Goal: Information Seeking & Learning: Compare options

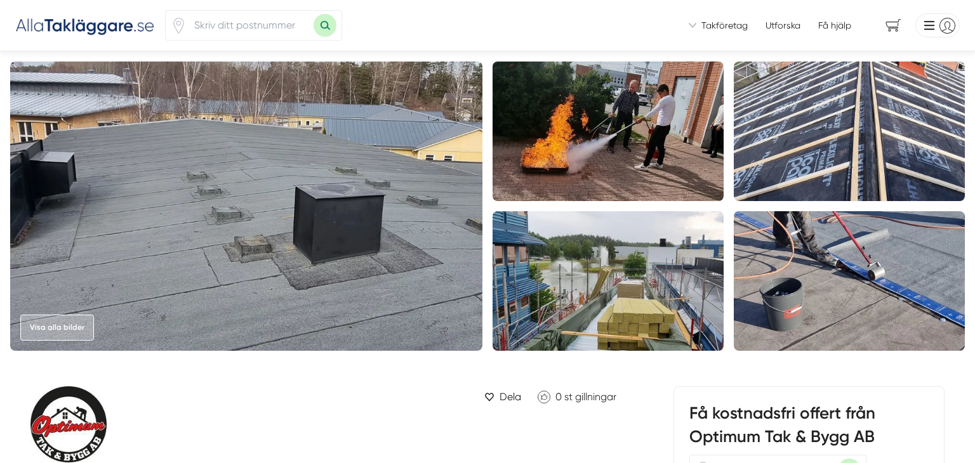
click at [260, 30] on input "number" at bounding box center [250, 25] width 127 height 29
type input "10316"
click at [314, 14] on button "Sök med postnummer" at bounding box center [325, 25] width 23 height 23
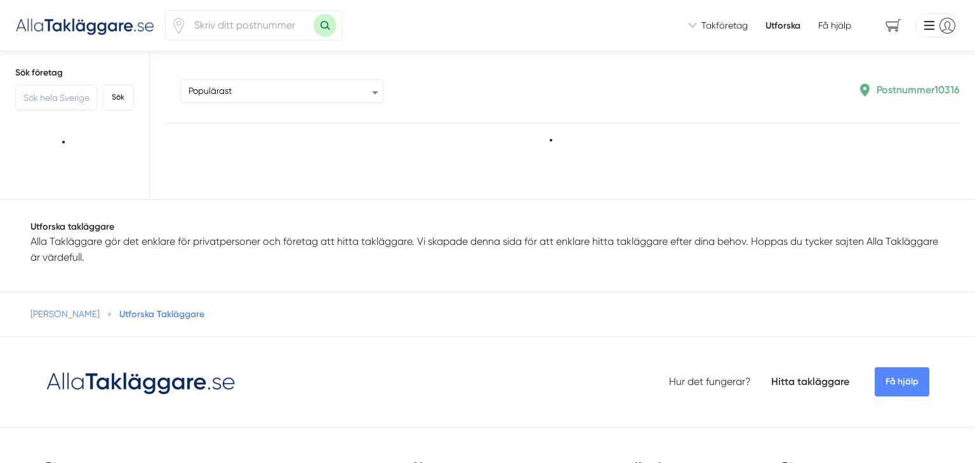
type input "10316"
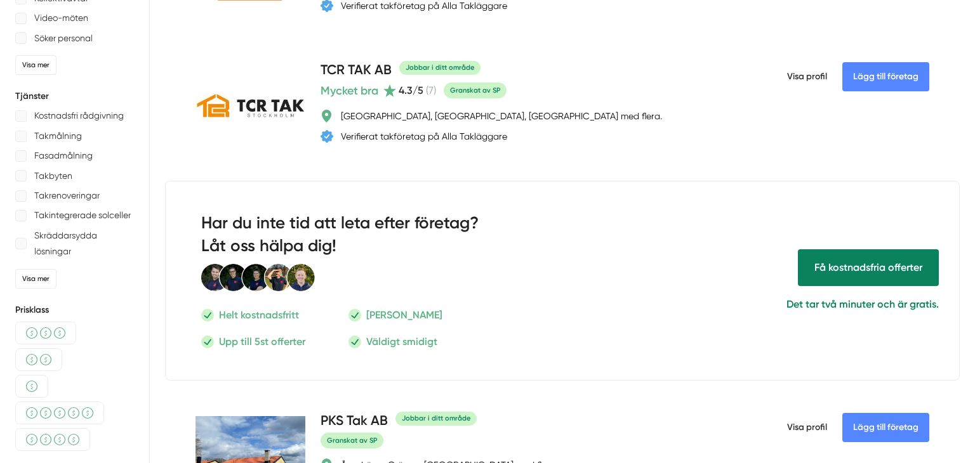
scroll to position [221, 0]
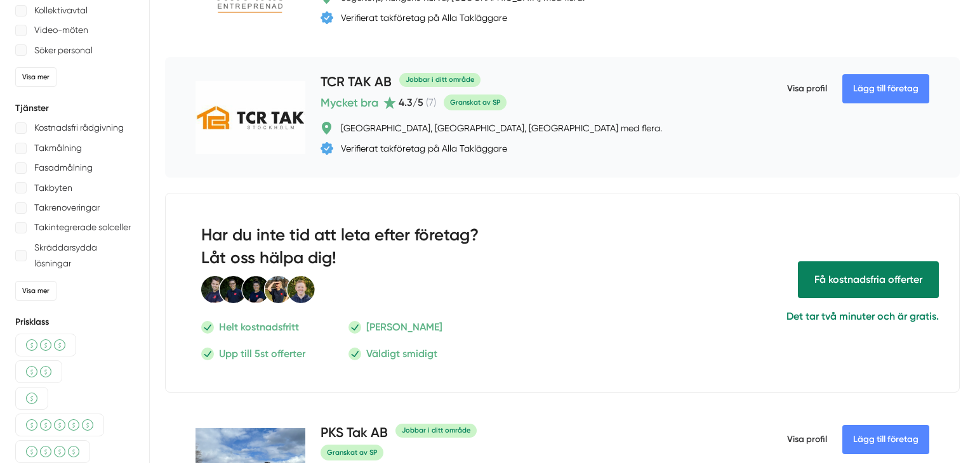
click at [331, 77] on h4 "TCR TAK AB" at bounding box center [356, 82] width 71 height 21
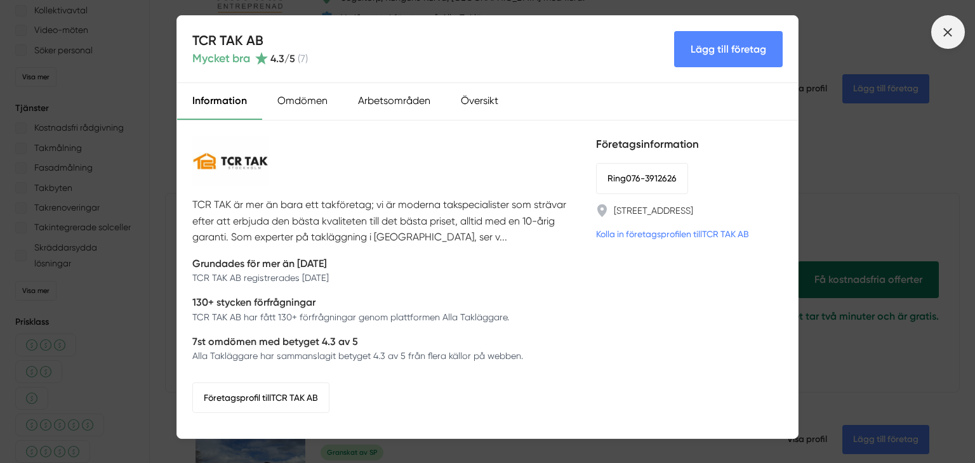
click at [955, 44] on span at bounding box center [948, 32] width 34 height 34
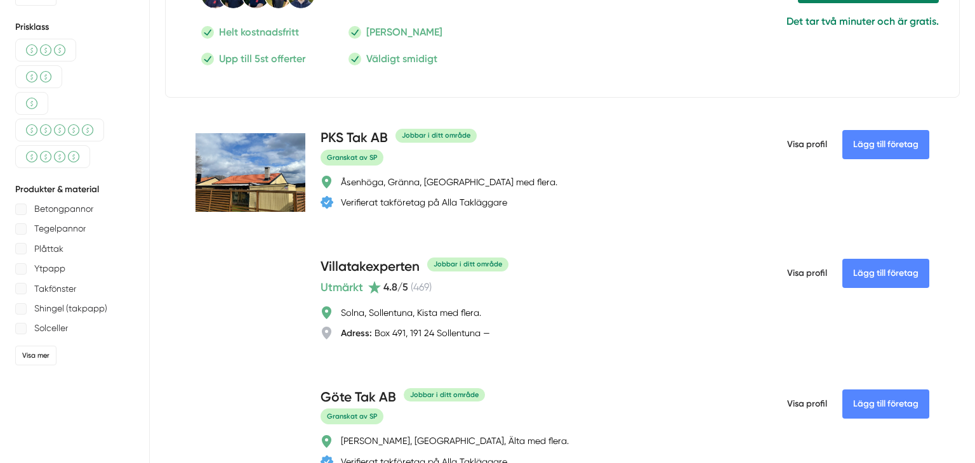
scroll to position [526, 0]
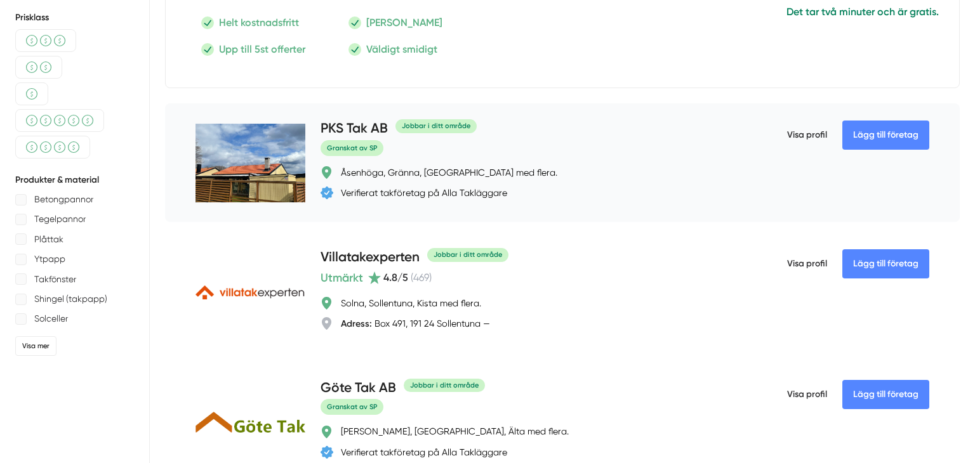
click at [347, 123] on h4 "PKS Tak AB" at bounding box center [354, 129] width 67 height 21
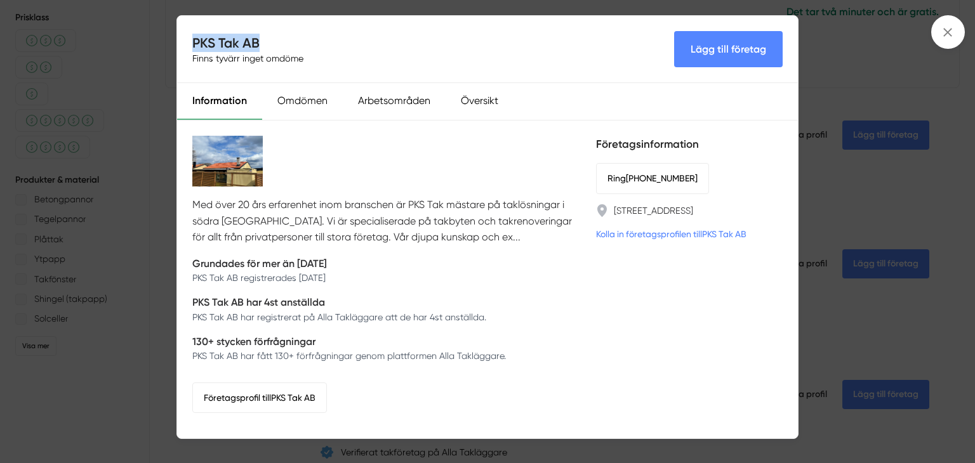
drag, startPoint x: 274, startPoint y: 47, endPoint x: 192, endPoint y: 37, distance: 82.5
click at [192, 37] on h4 "PKS Tak AB" at bounding box center [250, 43] width 116 height 18
click at [835, 200] on div "PKS Tak AB Finns tyvärr inget omdöme Lägg till företag Information Omdömen Arbe…" at bounding box center [487, 231] width 975 height 463
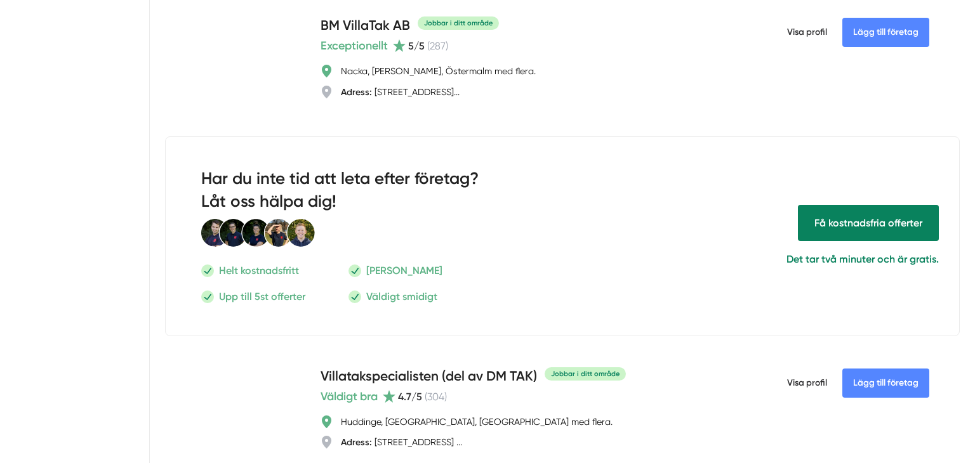
scroll to position [1389, 0]
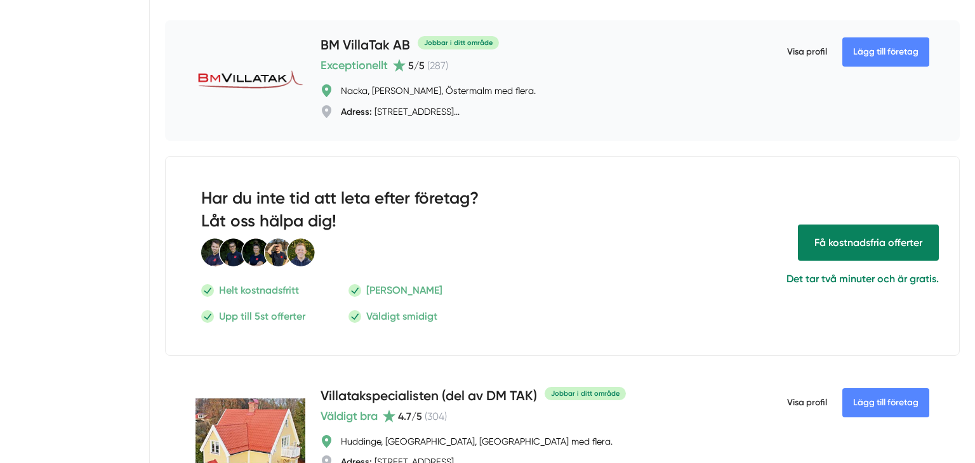
click at [356, 50] on h4 "BM VillaTak AB" at bounding box center [366, 46] width 90 height 21
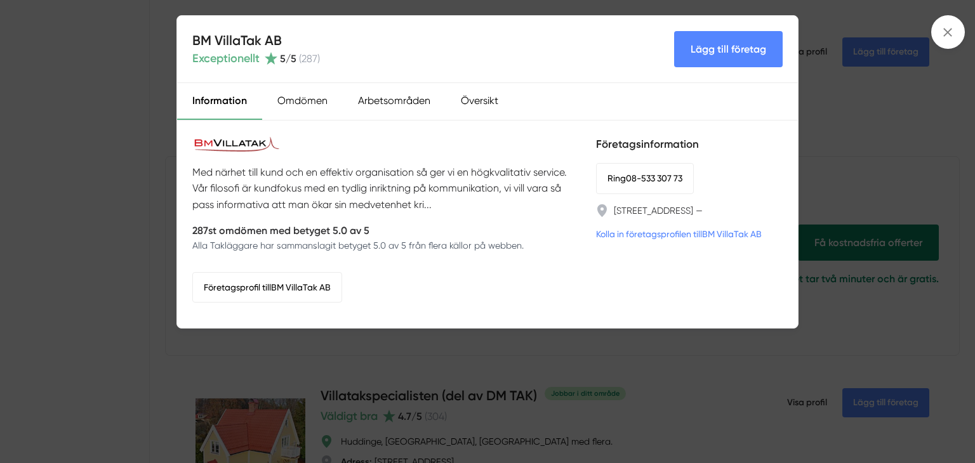
click at [931, 207] on div "BM VillaTak AB Exceptionellt 5 /5 ( 287 ) Lägg till företag Information Omdömen…" at bounding box center [487, 231] width 975 height 463
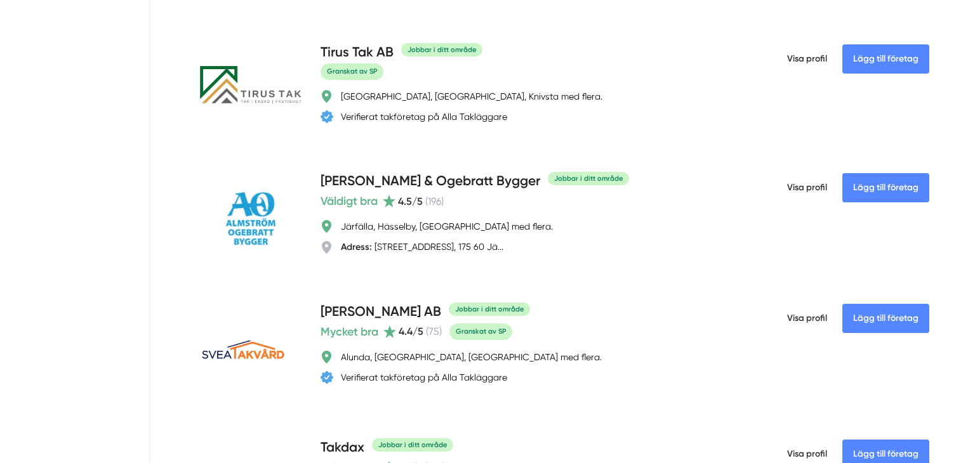
scroll to position [2126, 0]
click at [376, 63] on h4 "Tirus Tak AB" at bounding box center [357, 52] width 73 height 21
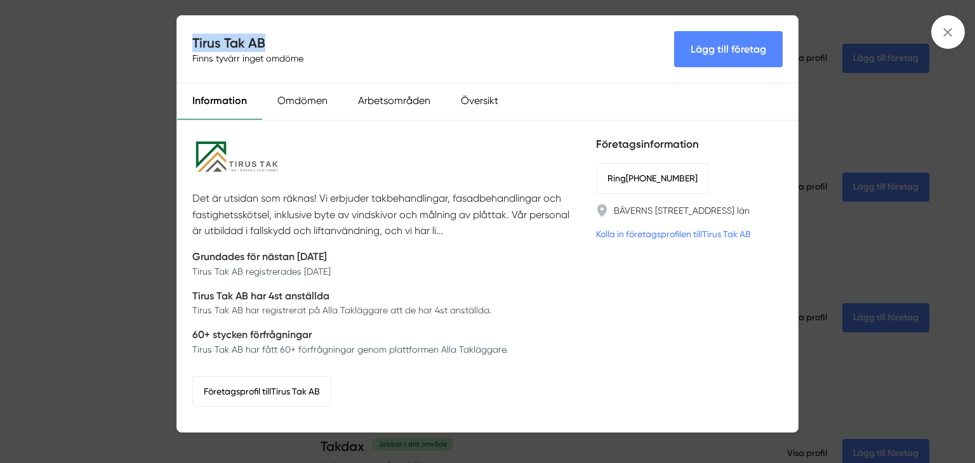
drag, startPoint x: 274, startPoint y: 41, endPoint x: 192, endPoint y: 44, distance: 81.4
click at [192, 44] on h4 "Tirus Tak AB" at bounding box center [250, 43] width 116 height 18
copy h4 "Tirus Tak AB"
click at [852, 168] on div "Tirus Tak AB Finns tyvärr inget omdöme Lägg till företag Information Omdömen Ar…" at bounding box center [487, 231] width 975 height 463
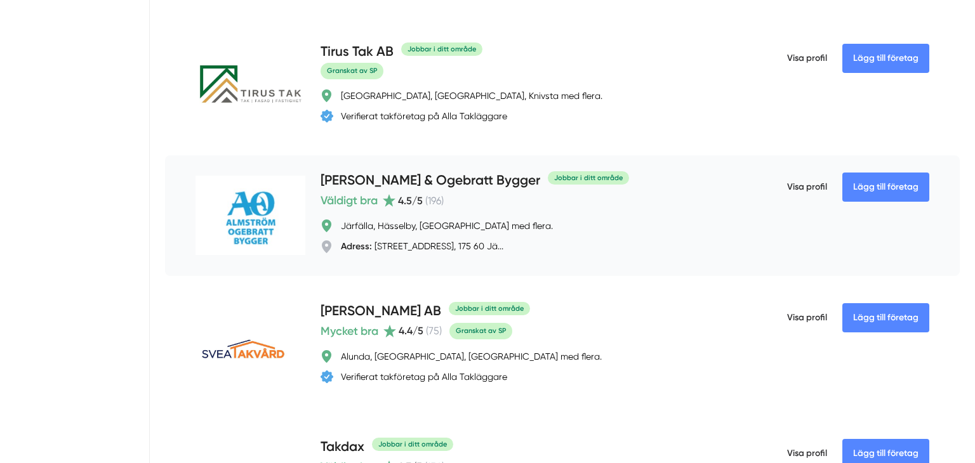
click at [389, 187] on h4 "Almström & Ogebratt Bygger" at bounding box center [431, 181] width 220 height 21
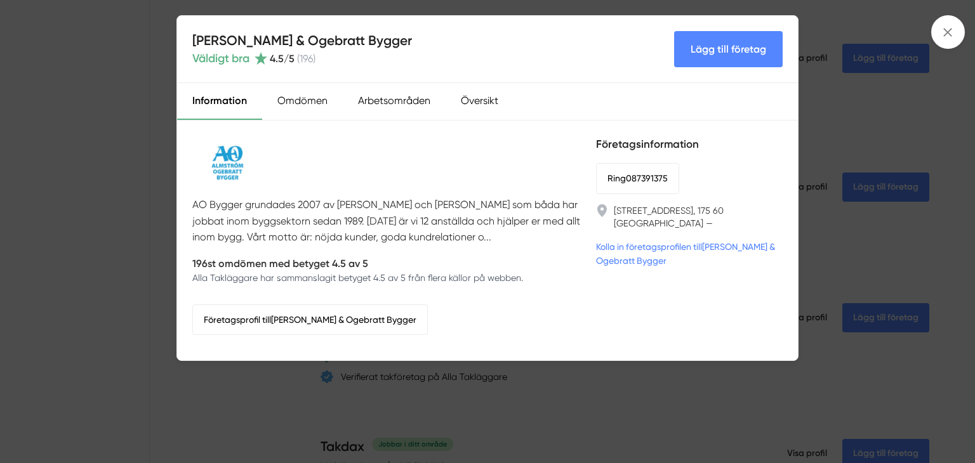
click at [860, 170] on div "Almström & Ogebratt Bygger Väldigt bra 4.5 /5 ( 196 ) Lägg till företag Informa…" at bounding box center [487, 231] width 975 height 463
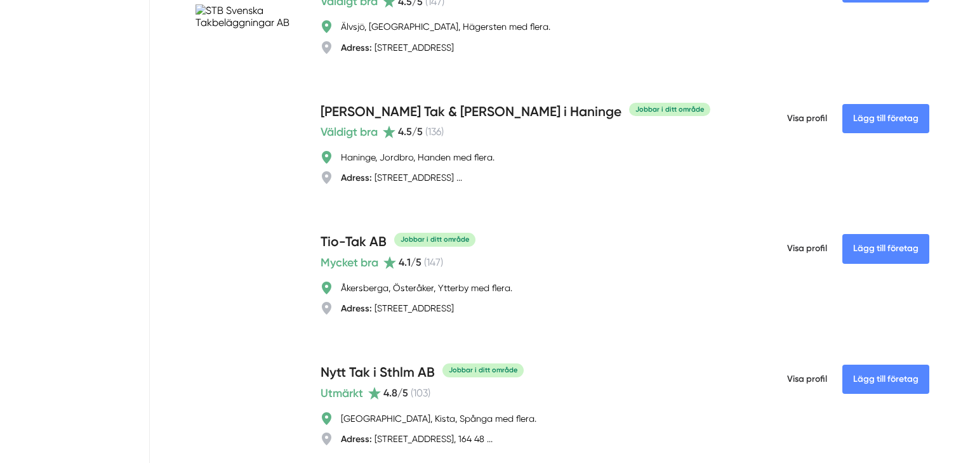
scroll to position [3216, 0]
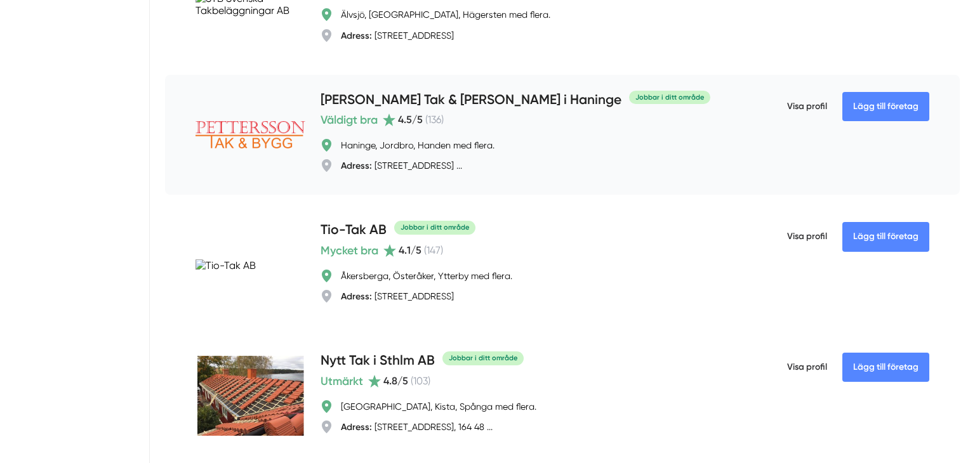
click at [418, 111] on h4 "Pettersson Tak & Bygg i Haninge" at bounding box center [471, 100] width 301 height 21
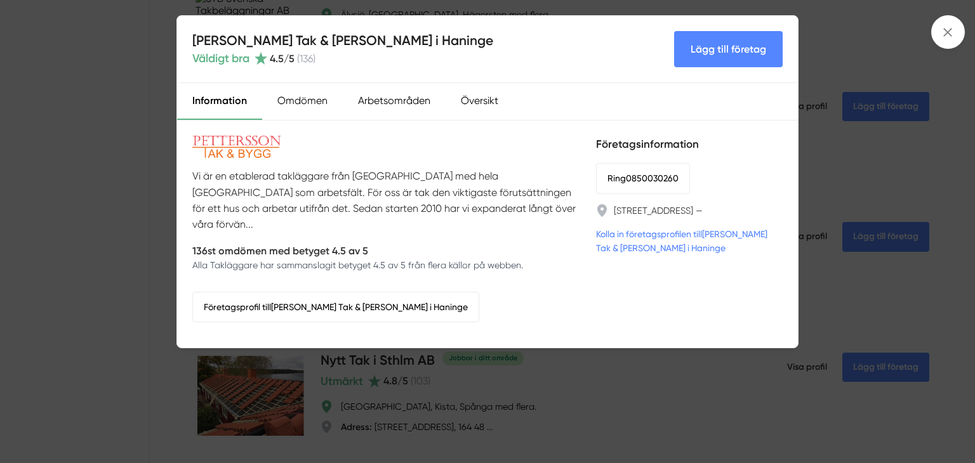
click at [947, 250] on div "Pettersson Tak & Bygg i Haninge Väldigt bra 4.5 /5 ( 136 ) Lägg till företag In…" at bounding box center [487, 231] width 975 height 463
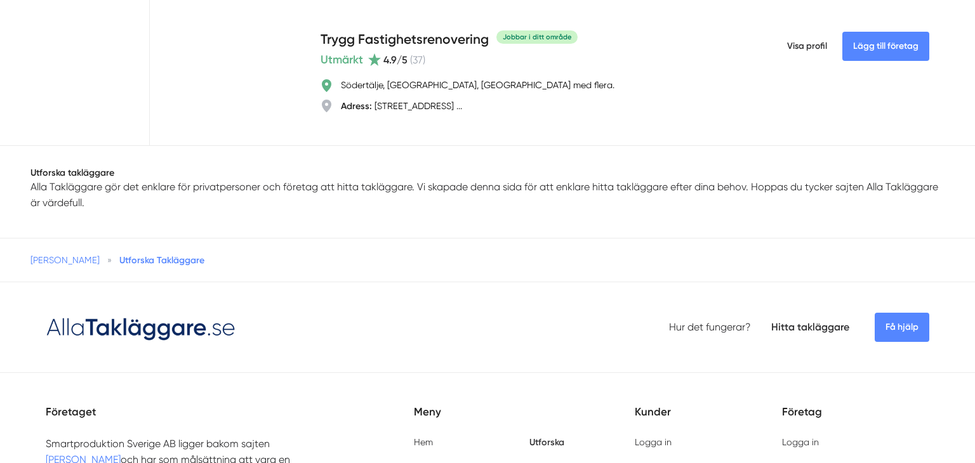
scroll to position [4790, 0]
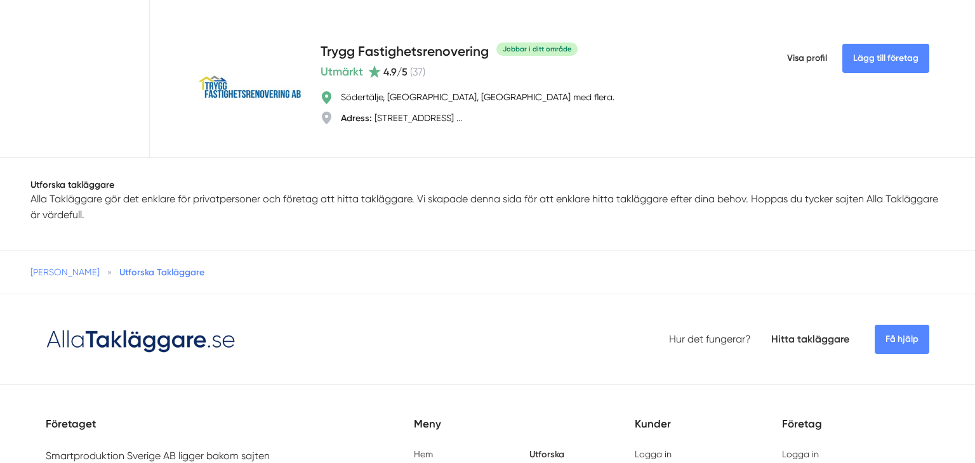
click at [61, 277] on span "[PERSON_NAME]" at bounding box center [64, 272] width 69 height 10
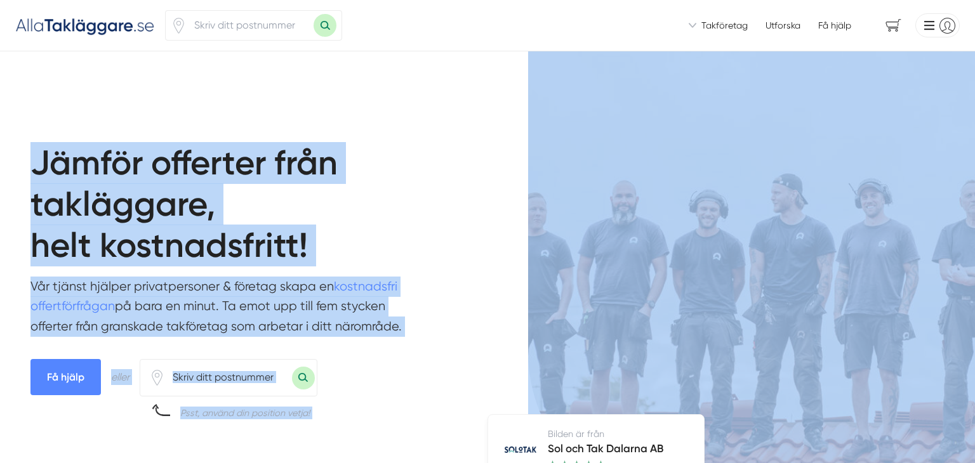
click at [485, 126] on div "Jämför offerter från takläggare, helt kostnadsfritt! Vår tjänst hjälper privatp…" at bounding box center [487, 322] width 914 height 399
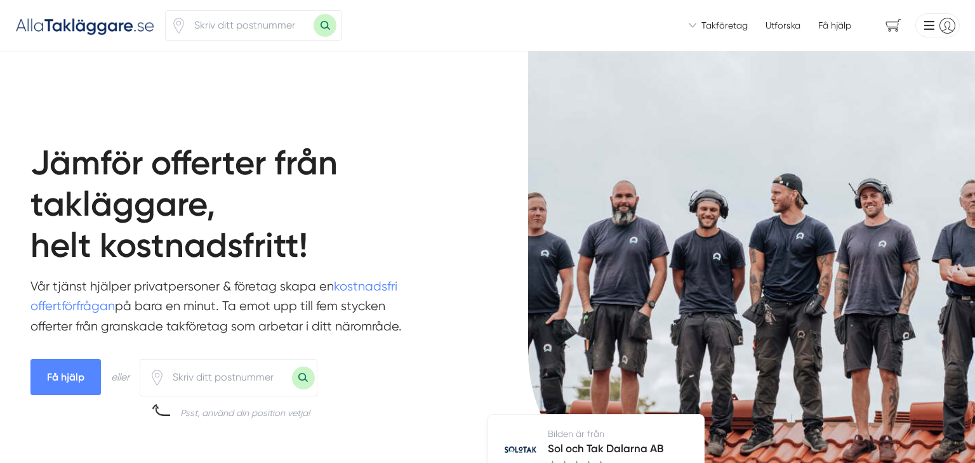
click at [272, 36] on input "number" at bounding box center [250, 25] width 127 height 29
type input "21109"
click at [314, 14] on button "Sök med postnummer" at bounding box center [325, 25] width 23 height 23
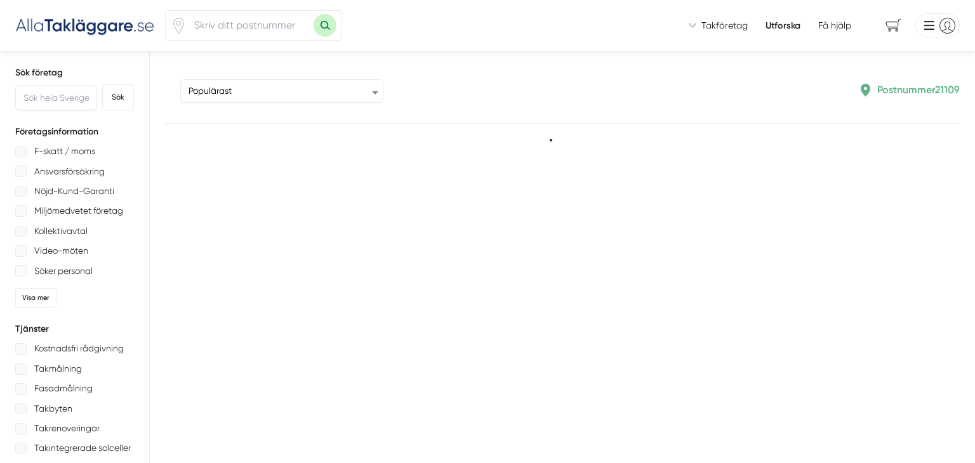
type input "21109"
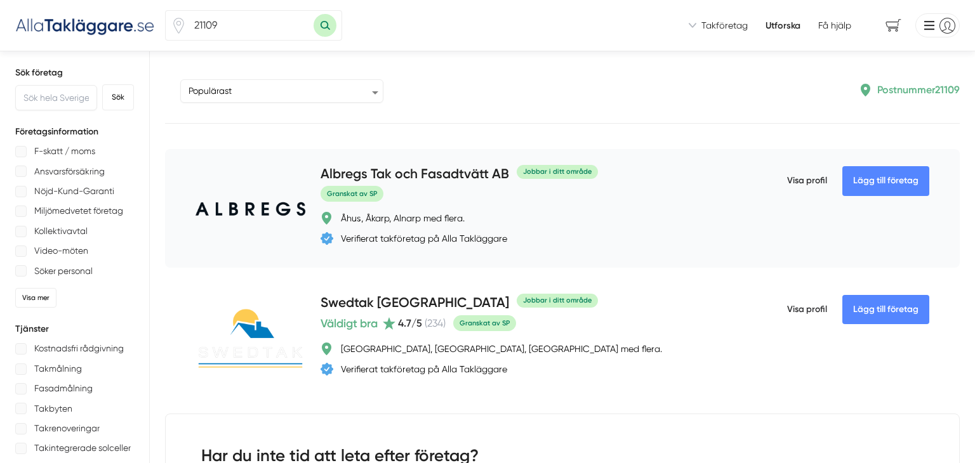
click at [429, 180] on h4 "Albregs Tak och Fasadtvätt AB" at bounding box center [415, 174] width 189 height 21
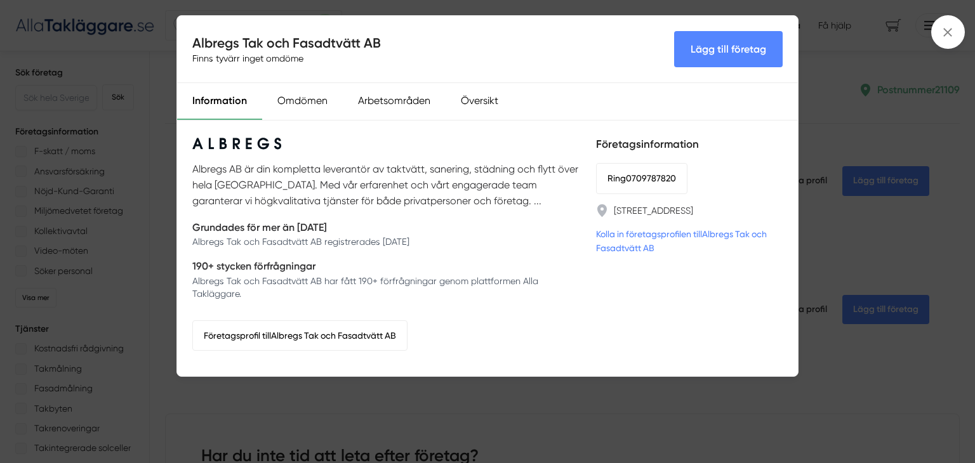
click at [811, 225] on div "Albregs Tak och Fasadtvätt AB Finns tyvärr inget omdöme Lägg till företag Infor…" at bounding box center [487, 231] width 975 height 463
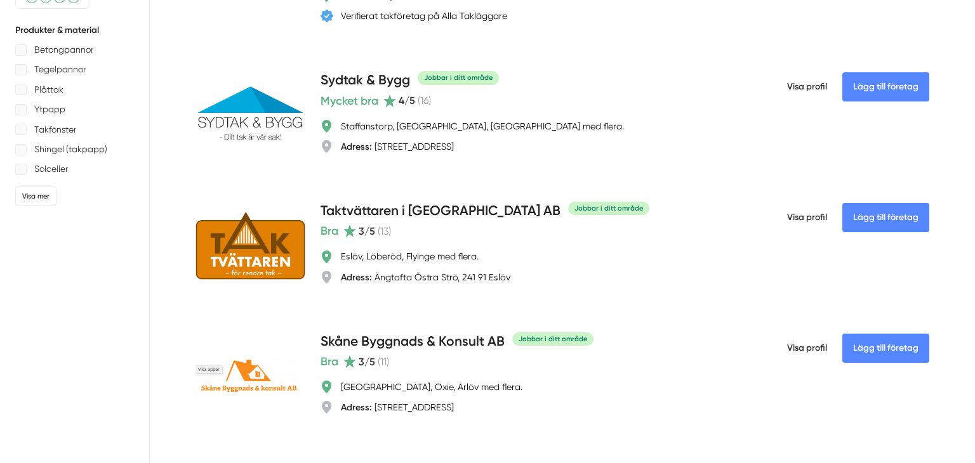
scroll to position [686, 0]
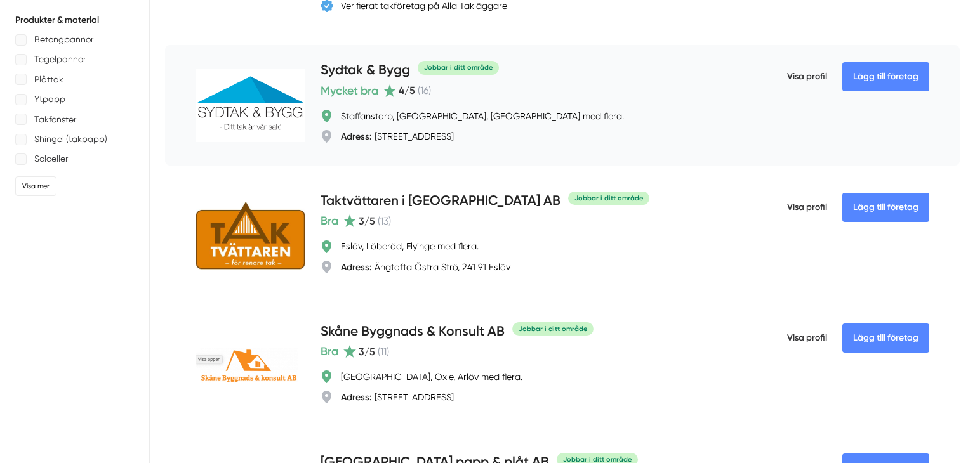
click at [338, 81] on h4 "Sydtak & Bygg" at bounding box center [366, 70] width 90 height 21
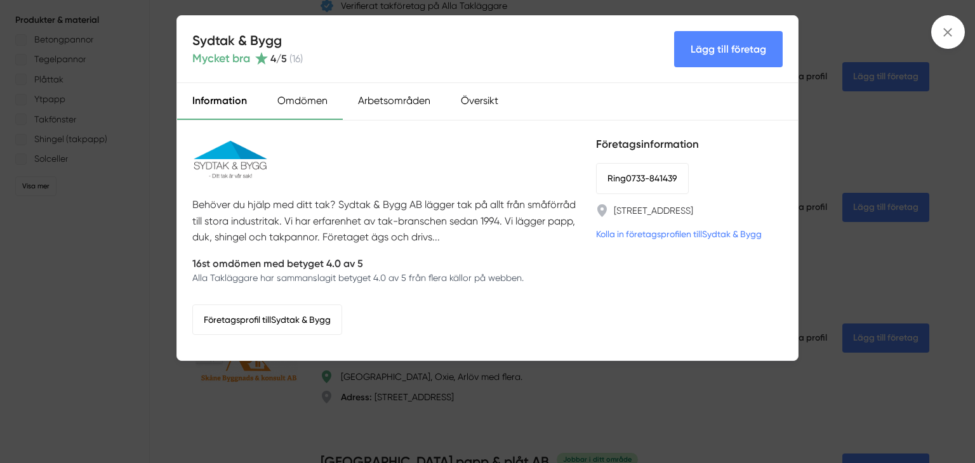
click at [299, 96] on div "Omdömen" at bounding box center [302, 101] width 81 height 37
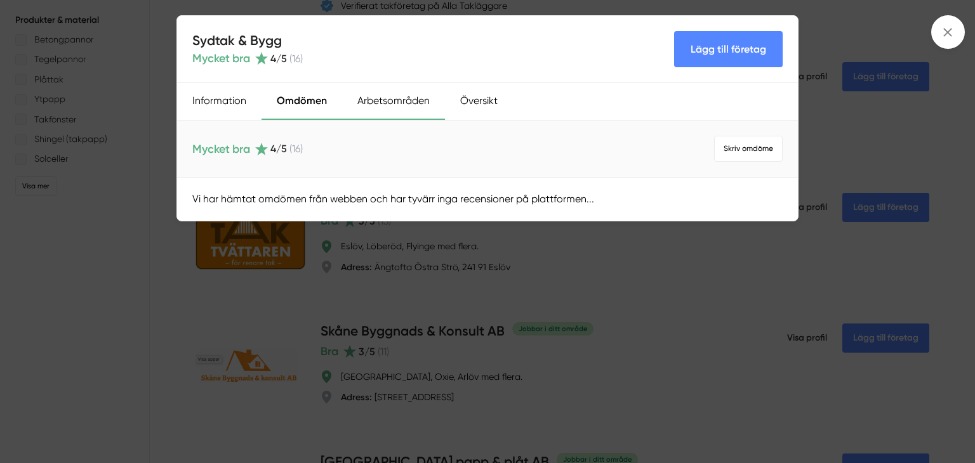
click at [361, 95] on div "Arbetsområden" at bounding box center [393, 101] width 103 height 37
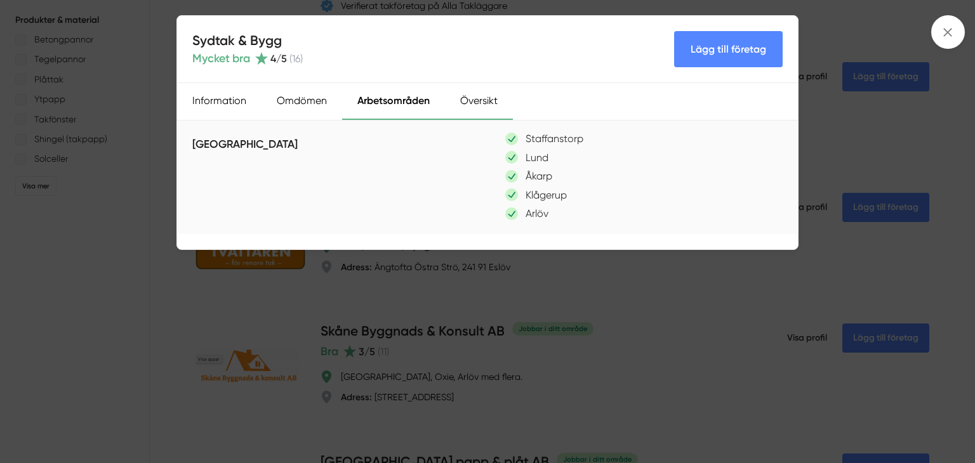
click at [486, 107] on div "Översikt" at bounding box center [479, 101] width 68 height 37
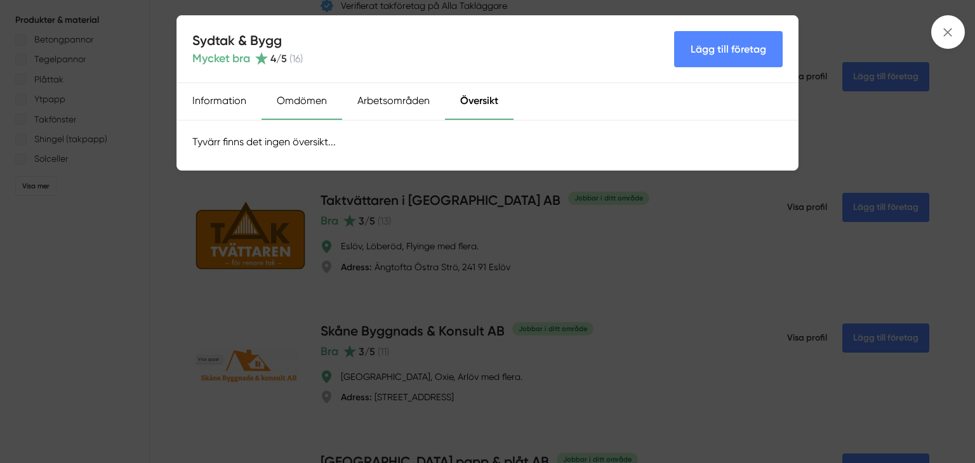
click at [288, 102] on div "Omdömen" at bounding box center [302, 101] width 81 height 37
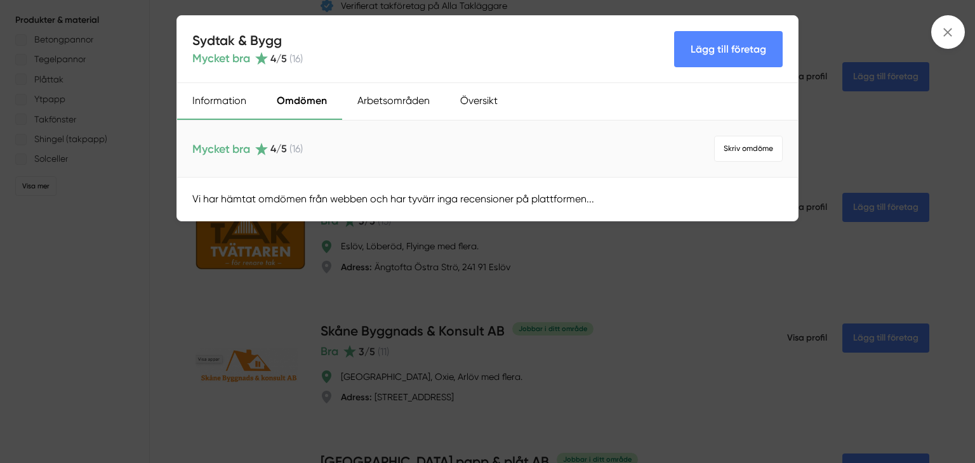
click at [233, 105] on div "Information" at bounding box center [219, 101] width 84 height 37
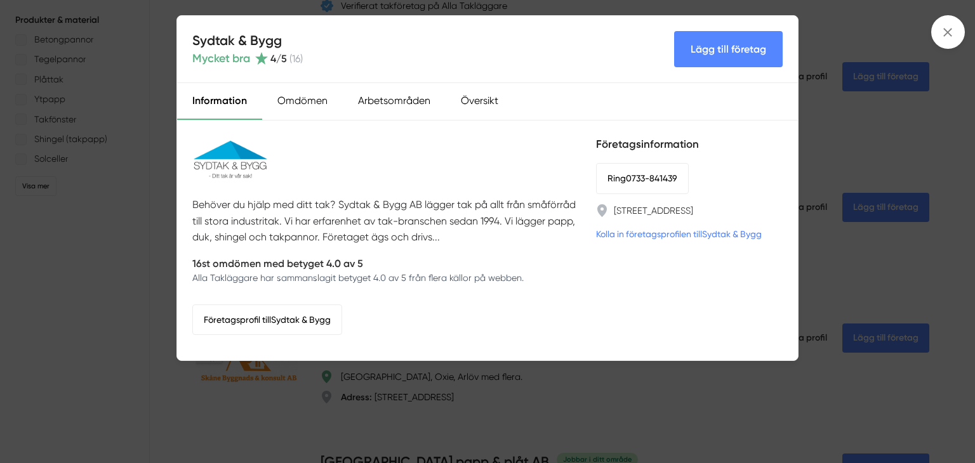
click at [856, 164] on div "Sydtak & Bygg Mycket bra 4 /5 ( 16 ) Lägg till företag Information Omdömen Arbe…" at bounding box center [487, 231] width 975 height 463
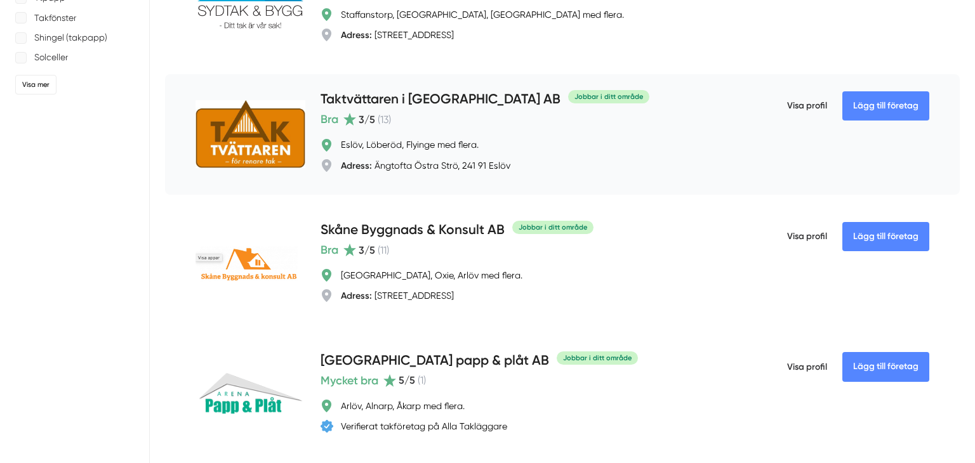
scroll to position [762, 0]
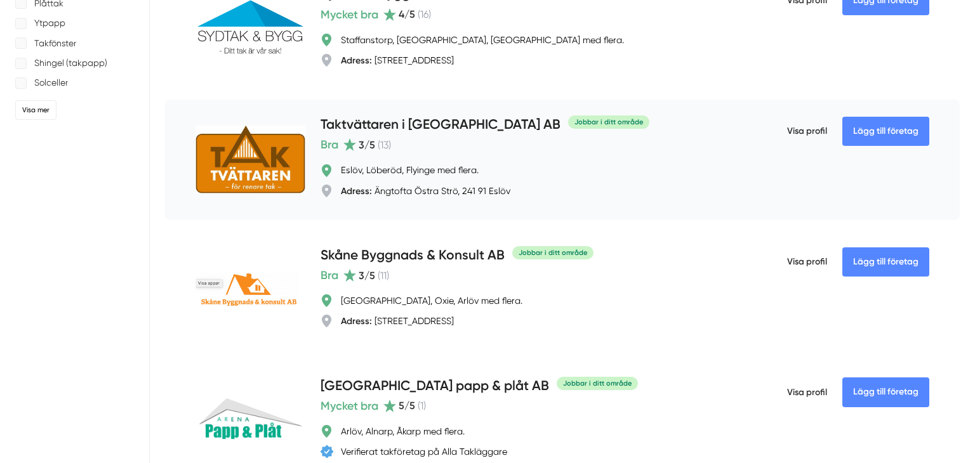
click at [404, 136] on h4 "Taktvättaren i Skåne AB" at bounding box center [441, 125] width 240 height 21
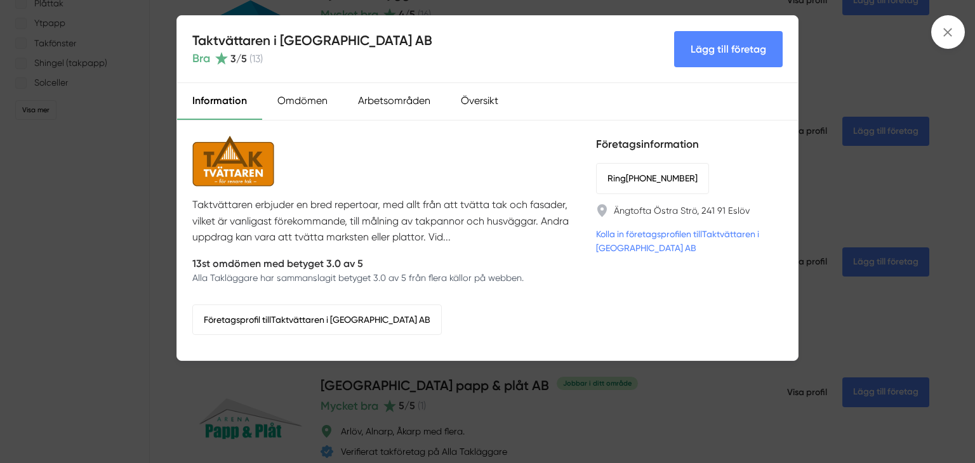
click at [907, 166] on div "Taktvättaren i Skåne AB Bra 3 /5 ( 13 ) Lägg till företag Information Omdömen A…" at bounding box center [487, 231] width 975 height 463
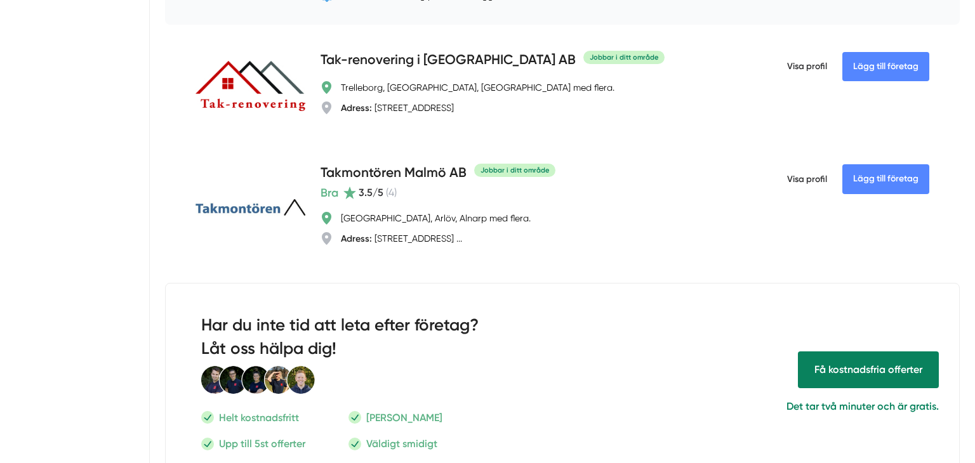
scroll to position [1270, 0]
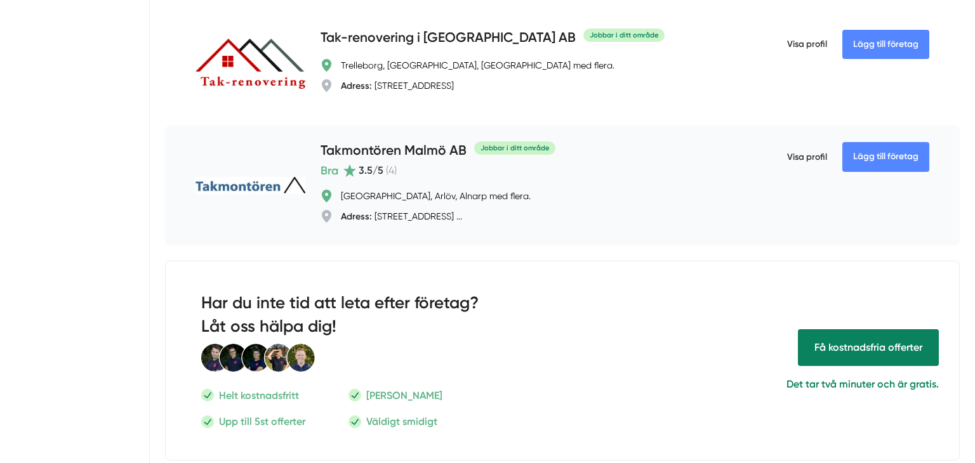
click at [375, 157] on h4 "Takmontören Malmö AB" at bounding box center [394, 151] width 146 height 21
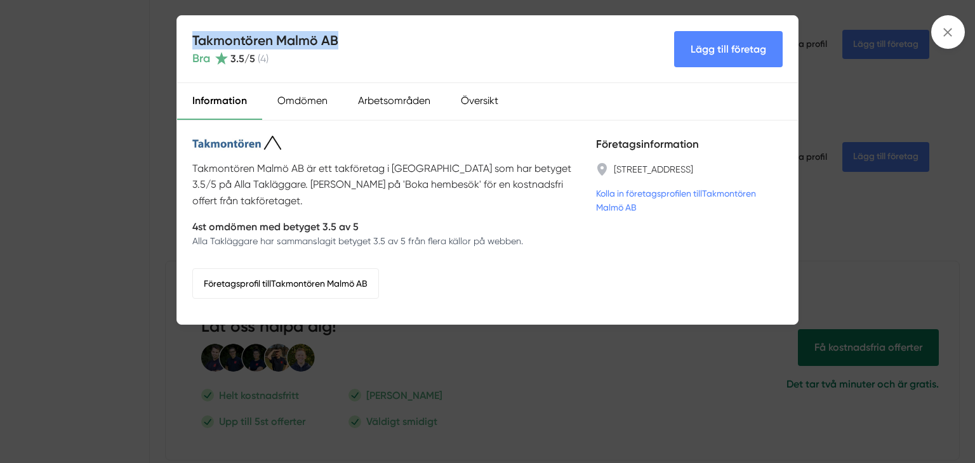
drag, startPoint x: 346, startPoint y: 43, endPoint x: 185, endPoint y: 39, distance: 160.7
click at [185, 39] on div "Takmontören Malmö AB Bra 3.5 /5 ( 4 ) Lägg till företag" at bounding box center [487, 49] width 621 height 67
